Goal: Find contact information: Find contact information

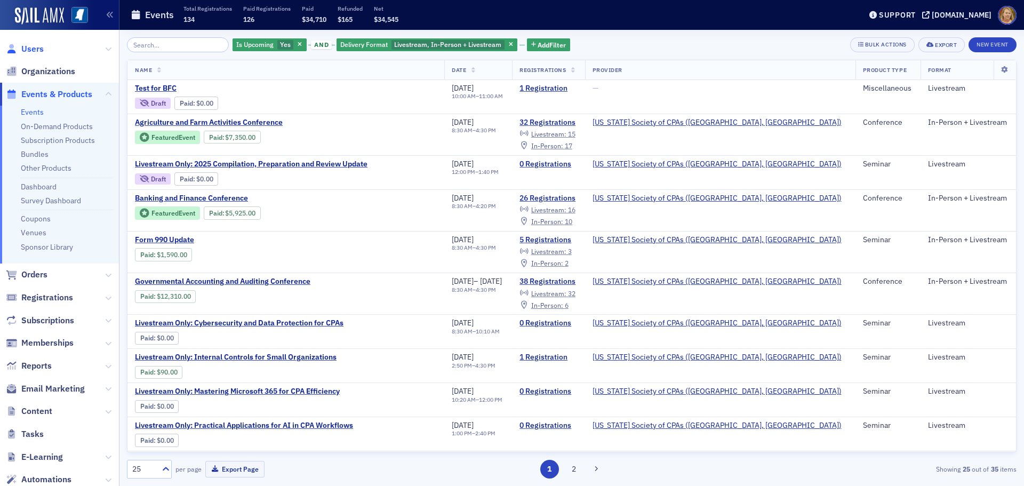
click at [33, 51] on span "Users" at bounding box center [32, 49] width 22 height 12
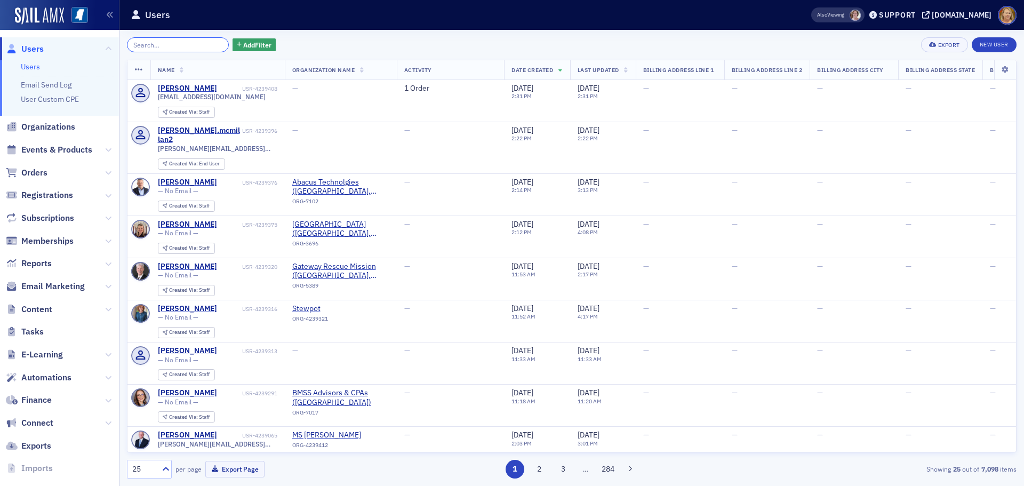
click at [160, 42] on input "search" at bounding box center [178, 44] width 102 height 15
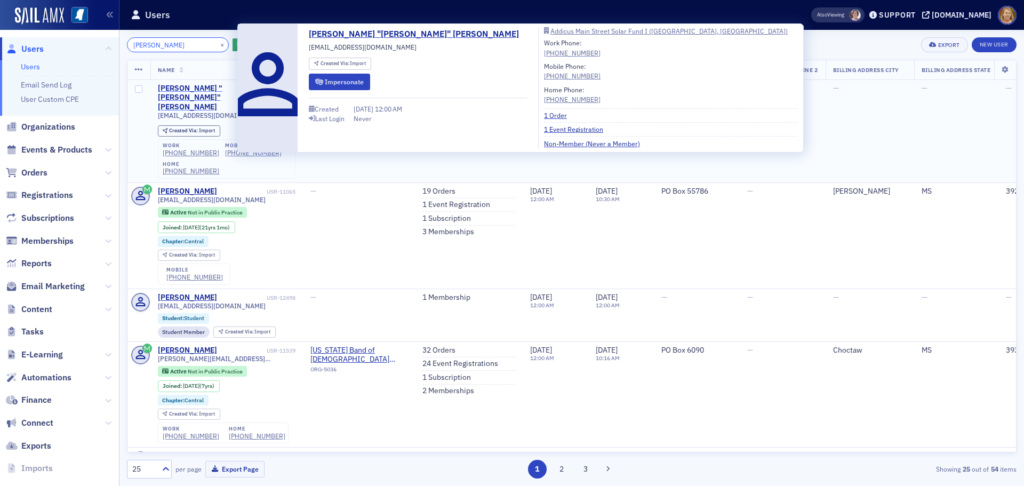
type input "Drew Adams"
click at [224, 88] on div "Andrew "Drew" Adams" at bounding box center [211, 98] width 107 height 28
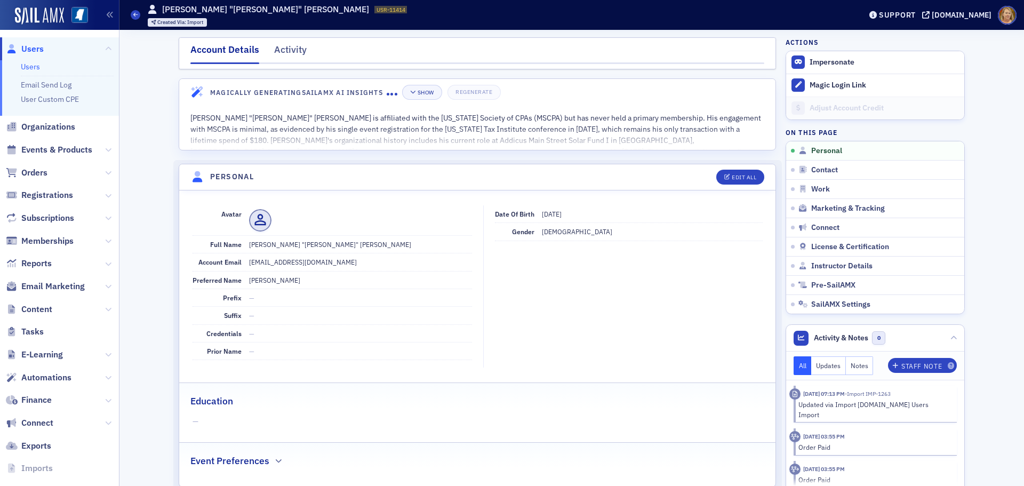
click at [36, 48] on span "Users" at bounding box center [32, 49] width 22 height 12
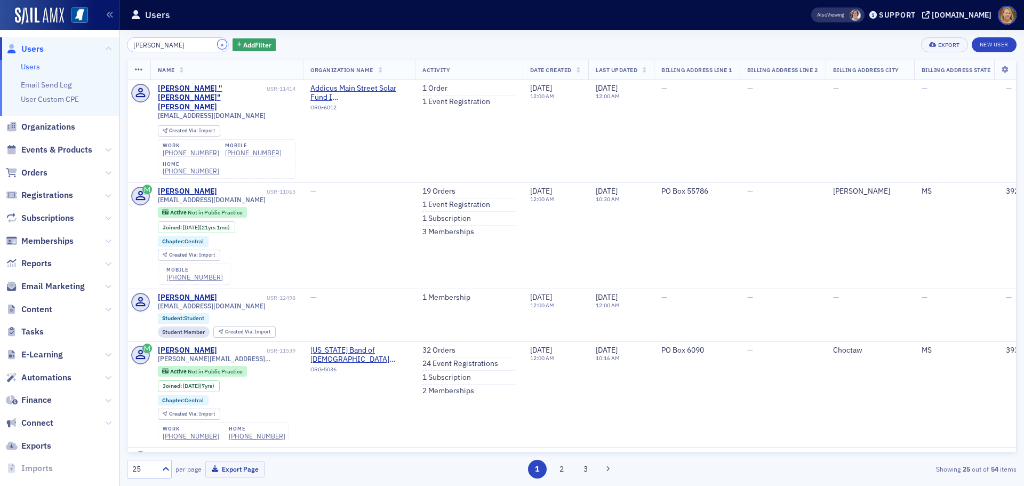
click at [218, 47] on button "×" at bounding box center [223, 44] width 10 height 10
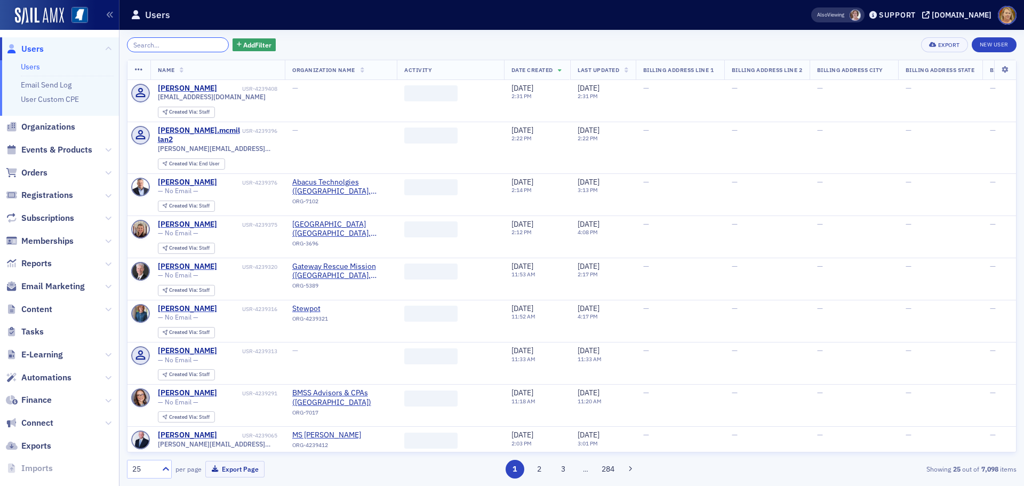
click at [191, 49] on input "search" at bounding box center [178, 44] width 102 height 15
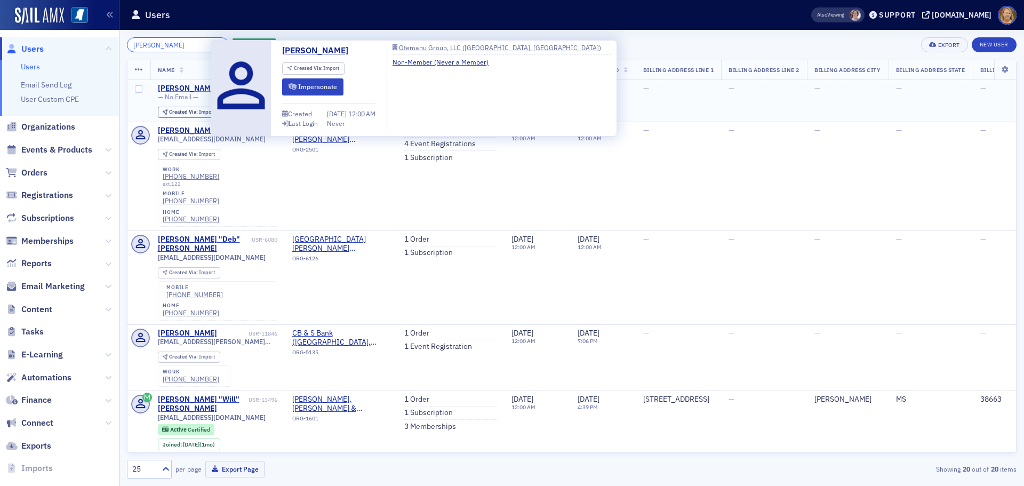
type input "wesley hudson"
click at [196, 91] on div "Wesley Hudson" at bounding box center [187, 89] width 59 height 10
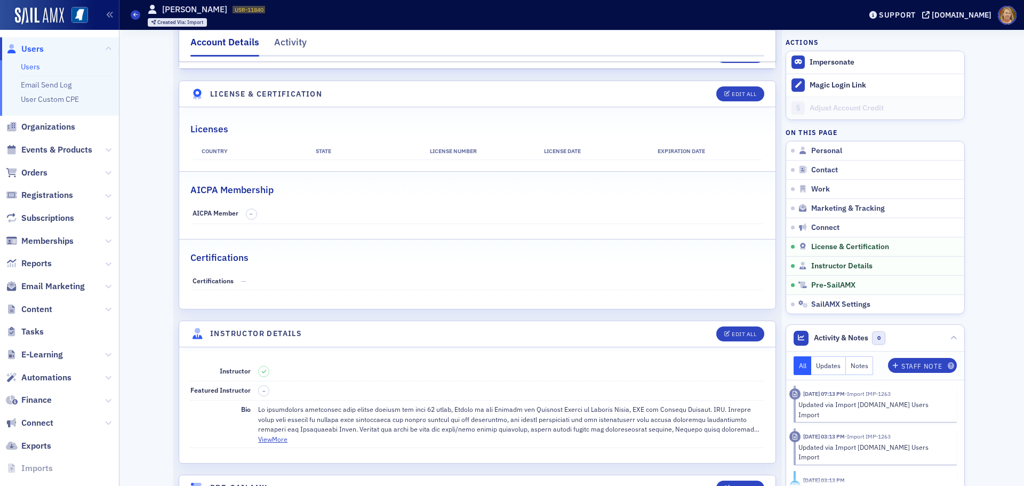
scroll to position [1654, 0]
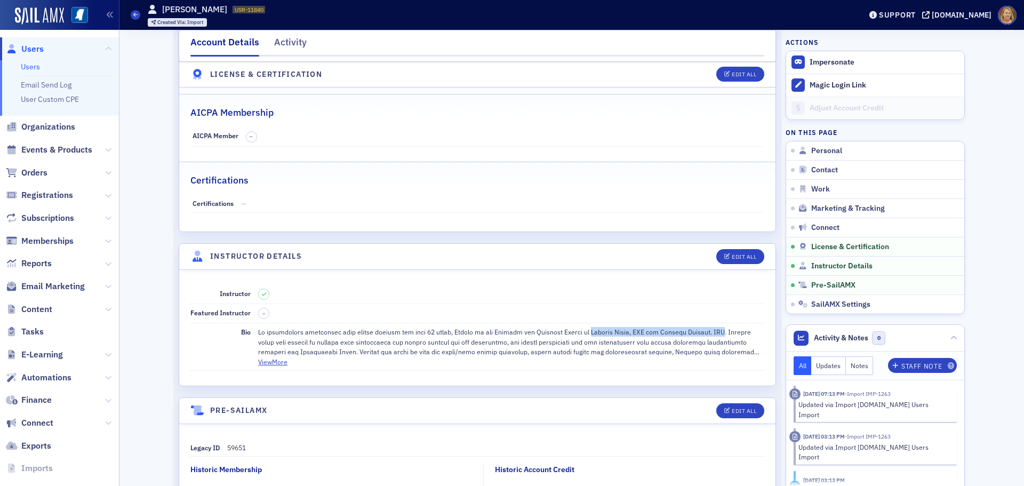
drag, startPoint x: 586, startPoint y: 330, endPoint x: 724, endPoint y: 330, distance: 137.7
click at [724, 330] on div at bounding box center [511, 341] width 506 height 29
copy div "Otemanu Group, LLC and Otemanu Capital. LLC"
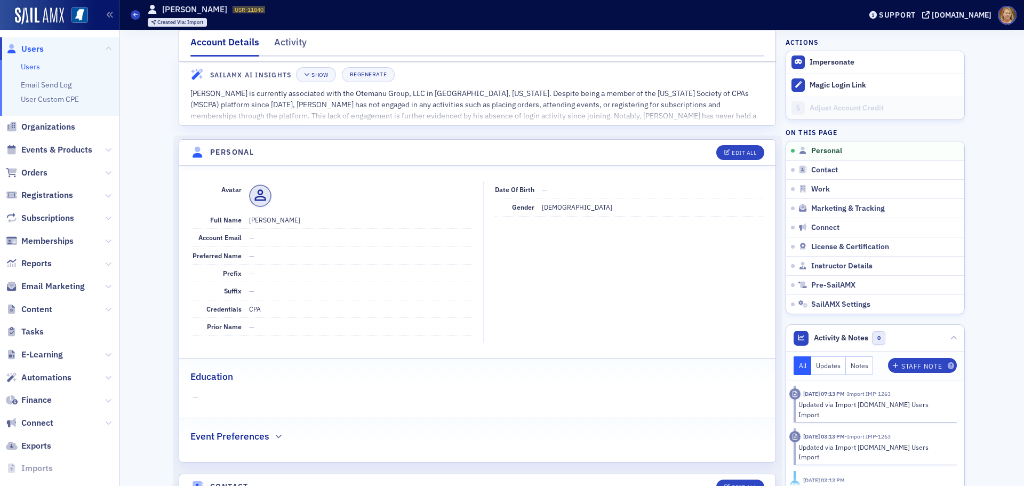
scroll to position [0, 0]
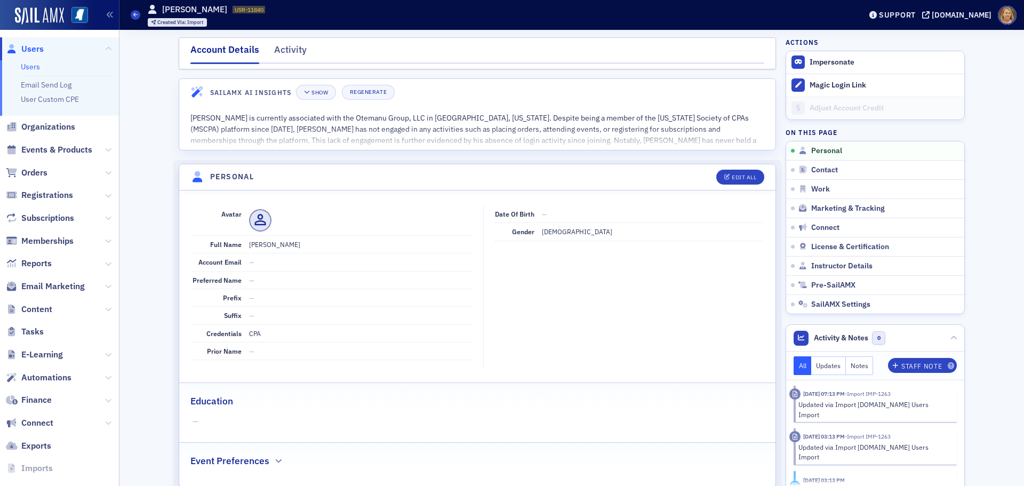
click at [36, 47] on span "Users" at bounding box center [32, 49] width 22 height 12
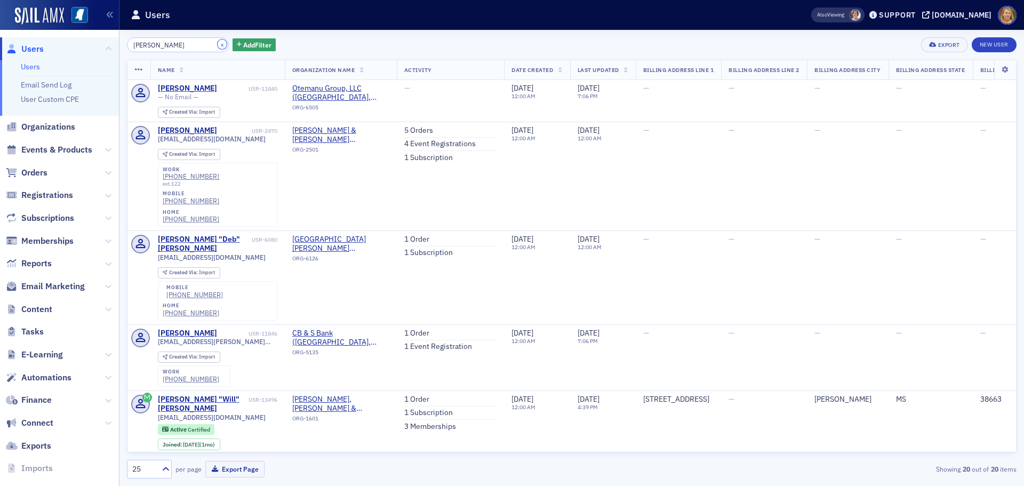
click at [218, 44] on button "×" at bounding box center [223, 44] width 10 height 10
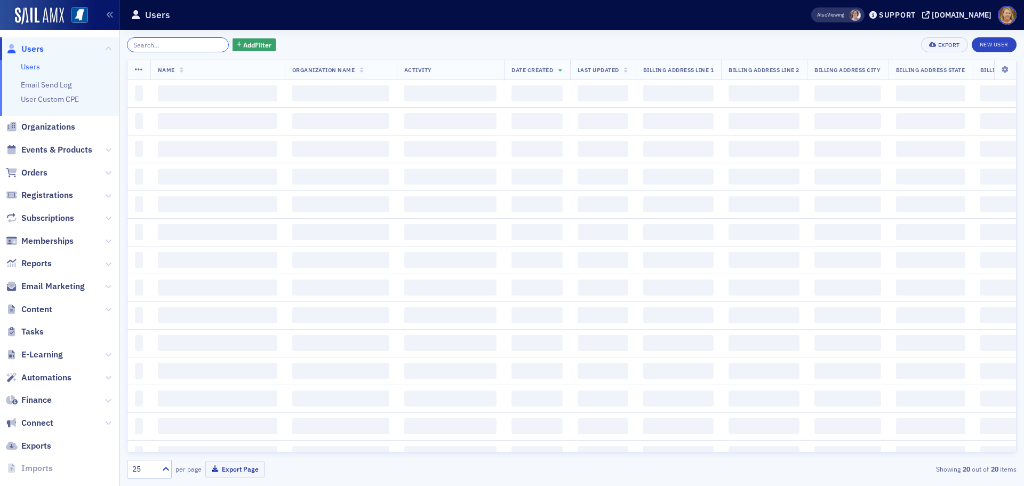
click at [187, 45] on input "search" at bounding box center [178, 44] width 102 height 15
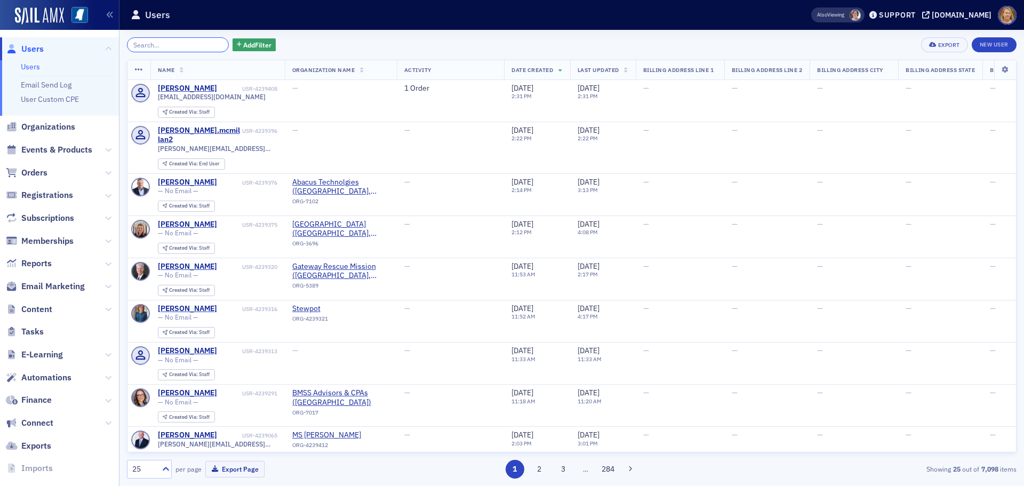
click at [149, 49] on input "search" at bounding box center [178, 44] width 102 height 15
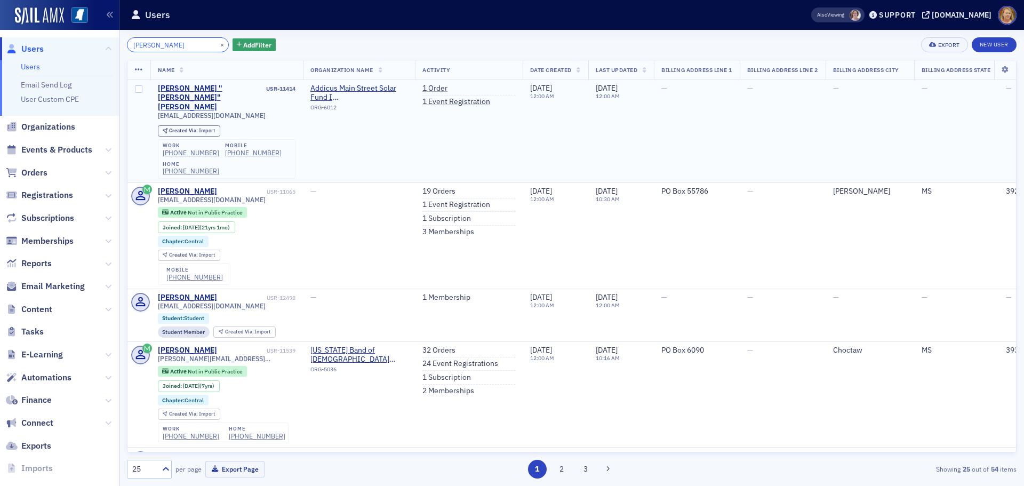
type input "drew adams"
drag, startPoint x: 155, startPoint y: 99, endPoint x: 240, endPoint y: 99, distance: 85.4
click at [240, 99] on td "Andrew "Drew" Adams USR-11414 drew@weareaddicus.com Created Via : Import work (…" at bounding box center [226, 131] width 153 height 103
copy span "drew@weareaddicus.com"
click at [58, 149] on span "Events & Products" at bounding box center [56, 150] width 71 height 12
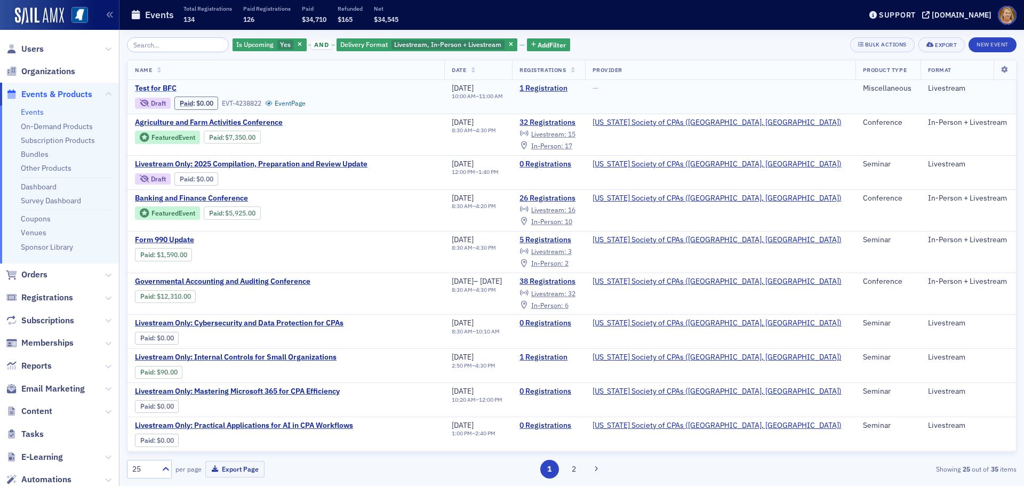
click at [154, 86] on span "Test for BFC" at bounding box center [224, 89] width 179 height 10
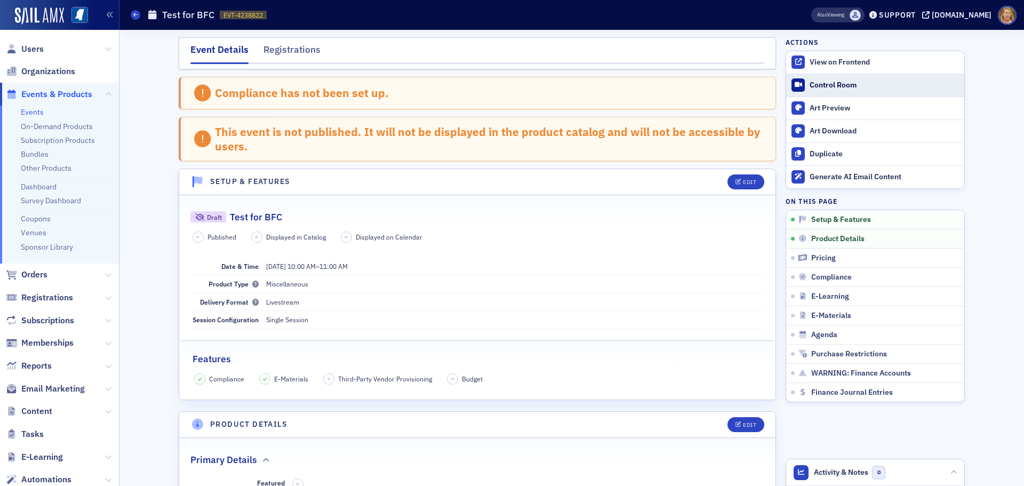
click at [823, 86] on div "Control Room" at bounding box center [884, 86] width 149 height 10
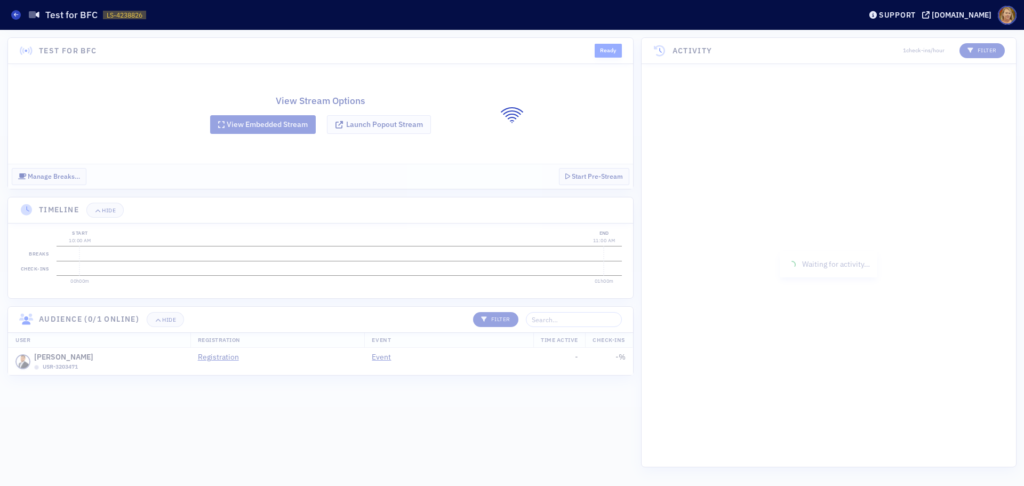
click at [401, 123] on div at bounding box center [512, 258] width 1024 height 456
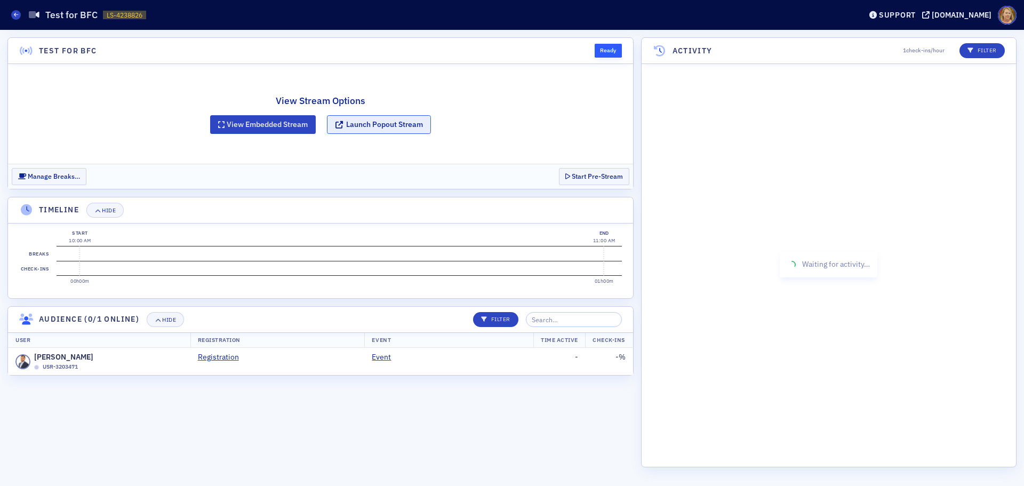
click at [380, 123] on button "Launch Popout Stream" at bounding box center [379, 124] width 104 height 19
